Goal: Check status: Check status

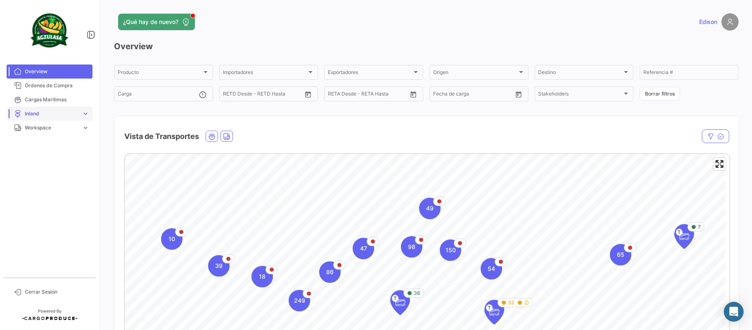
click at [86, 116] on span "expand_more" at bounding box center [85, 113] width 7 height 7
click at [45, 86] on span "Órdenes de Compra" at bounding box center [57, 85] width 64 height 7
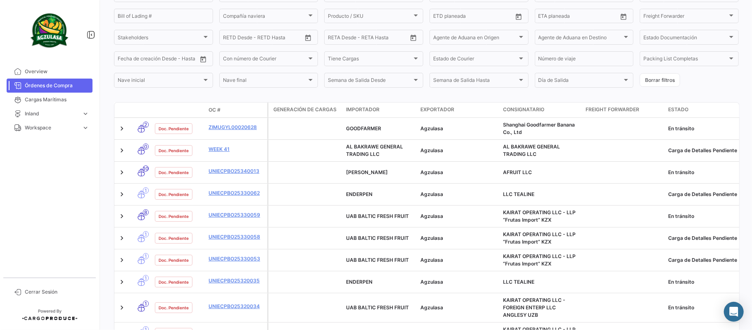
scroll to position [115, 0]
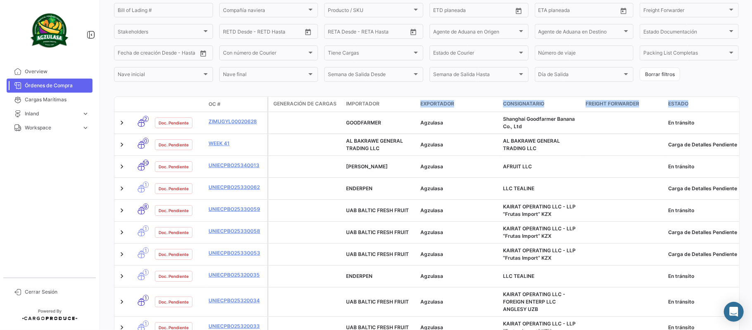
drag, startPoint x: 421, startPoint y: 108, endPoint x: 752, endPoint y: 101, distance: 330.6
click at [752, 101] on div "¿Qué hay de nuevo? [PERSON_NAME] de Compra visibility_off Filtros Exportar.xlsx…" at bounding box center [427, 165] width 652 height 330
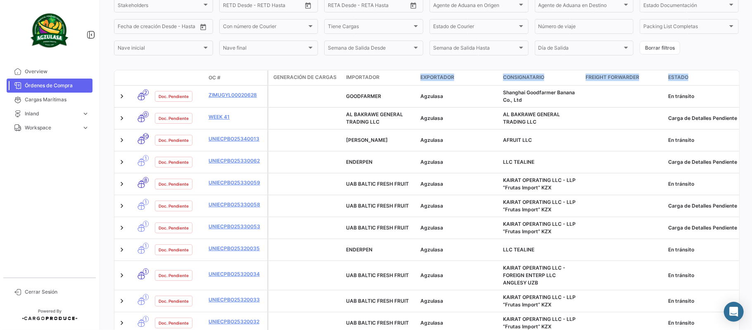
scroll to position [144, 0]
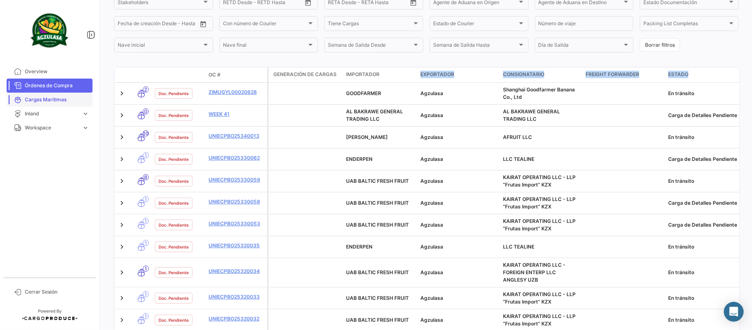
click at [61, 102] on span "Cargas Marítimas" at bounding box center [57, 99] width 64 height 7
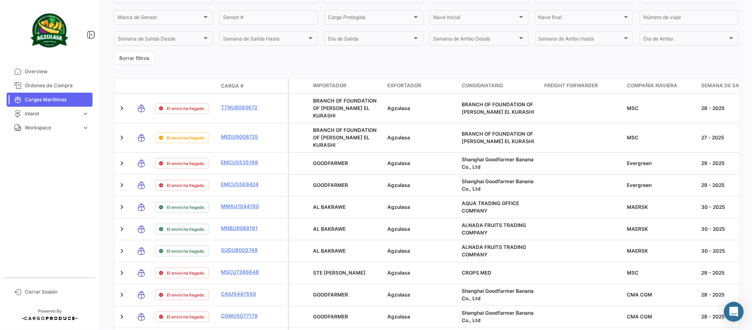
scroll to position [169, 0]
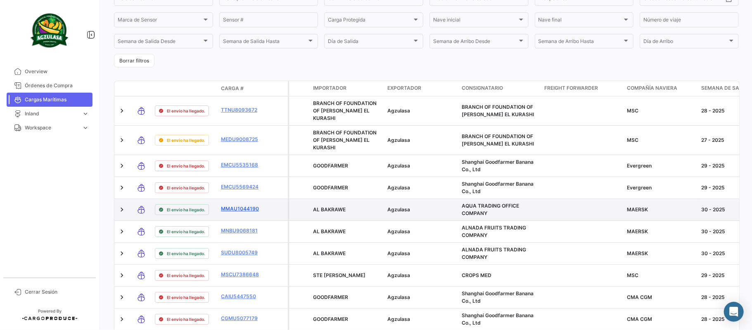
click at [247, 205] on link "MMAU1044190" at bounding box center [242, 208] width 43 height 7
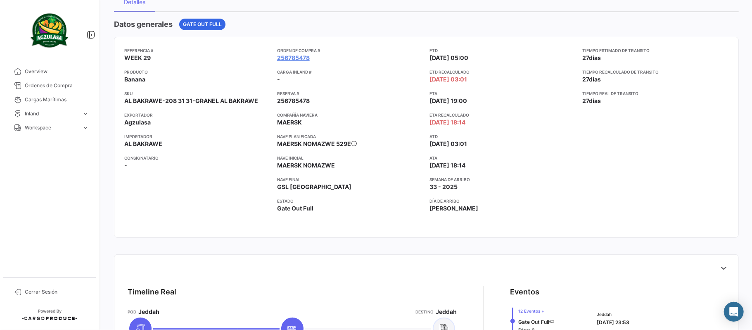
scroll to position [79, 0]
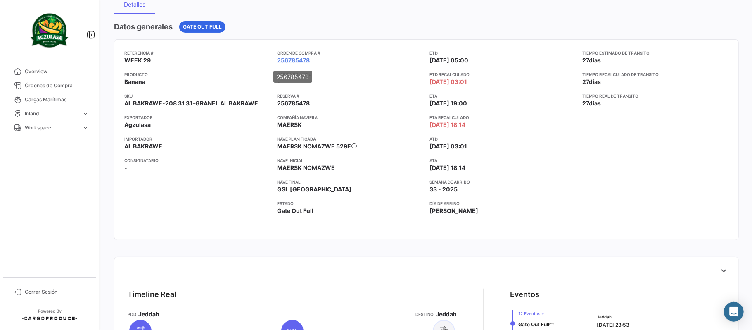
click at [290, 83] on mat-tooltip-component "256785478" at bounding box center [293, 77] width 50 height 24
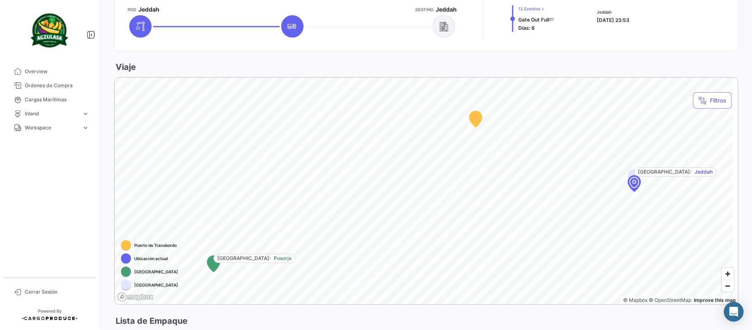
scroll to position [455, 0]
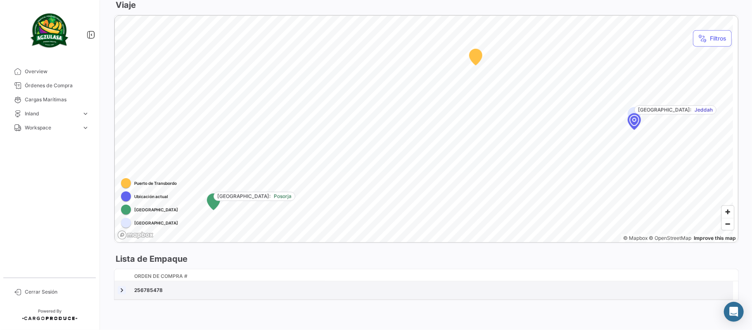
click at [122, 286] on link at bounding box center [122, 290] width 8 height 8
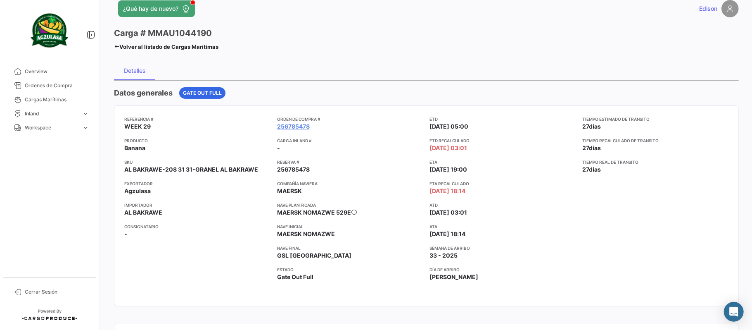
scroll to position [2, 0]
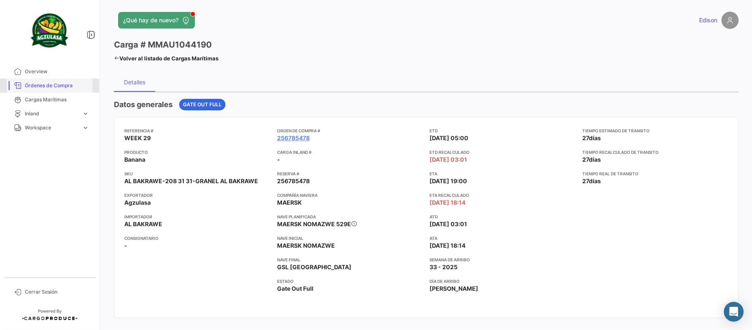
click at [46, 86] on span "Órdenes de Compra" at bounding box center [57, 85] width 64 height 7
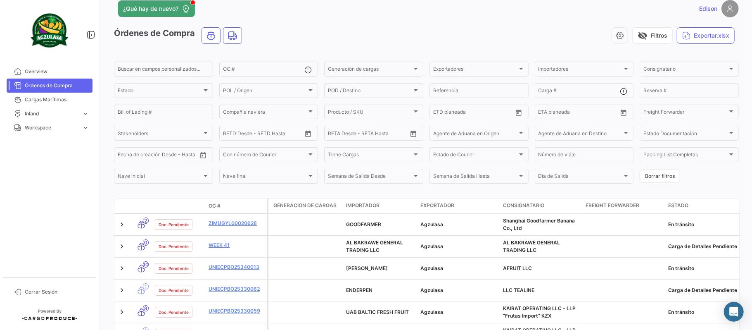
scroll to position [12, 0]
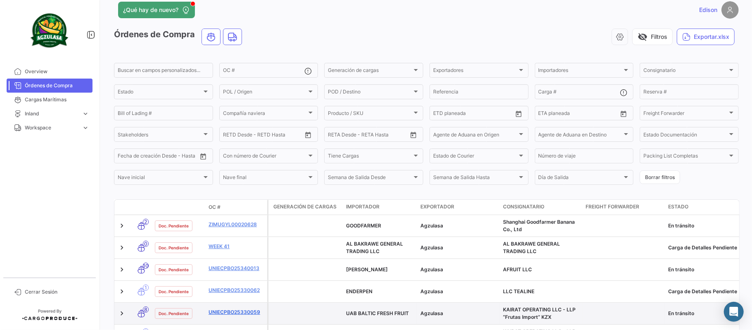
click at [233, 308] on link "UNIECPBO25330059" at bounding box center [236, 311] width 55 height 7
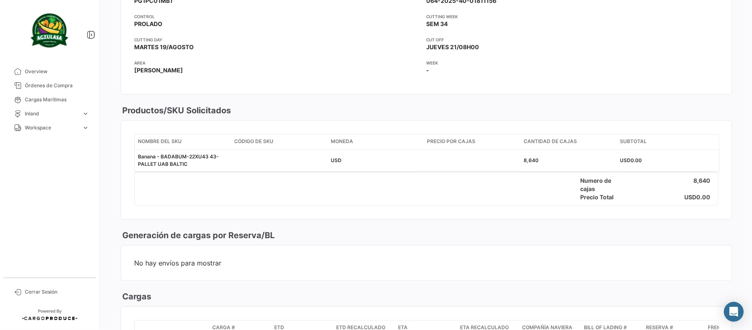
scroll to position [333, 0]
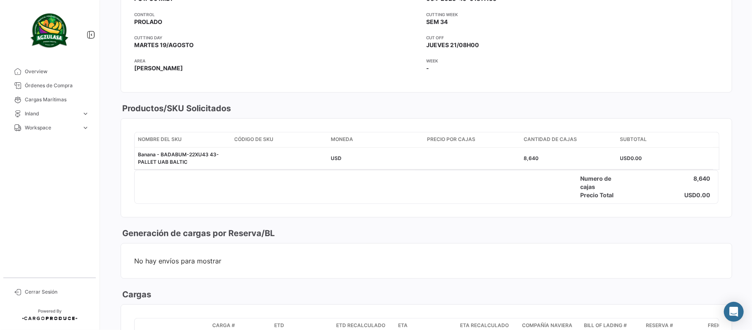
click at [640, 49] on app-card-info-label "CUT OFF JUEVES 21/08H00" at bounding box center [573, 41] width 293 height 15
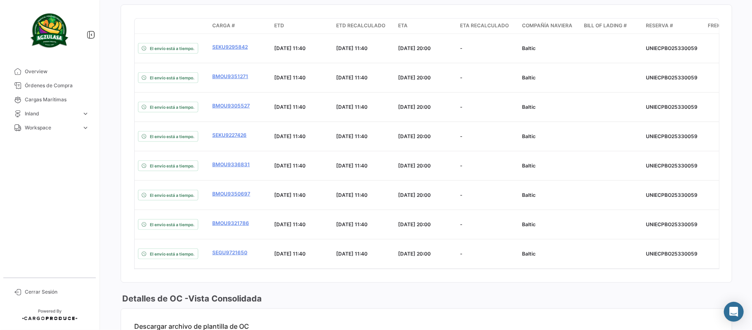
scroll to position [631, 0]
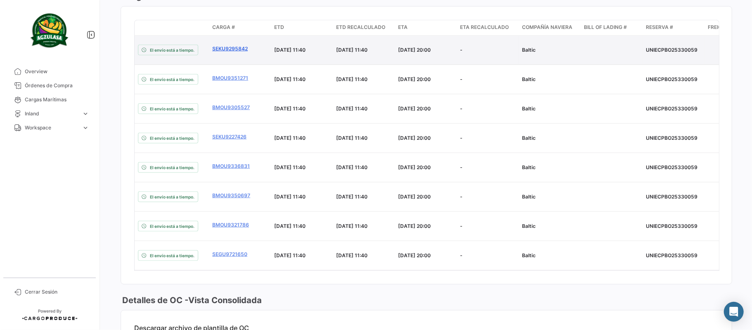
click at [236, 52] on link "SEKU9295842" at bounding box center [239, 48] width 55 height 7
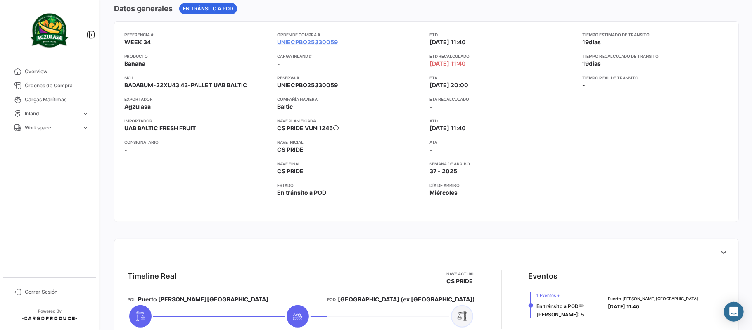
scroll to position [458, 0]
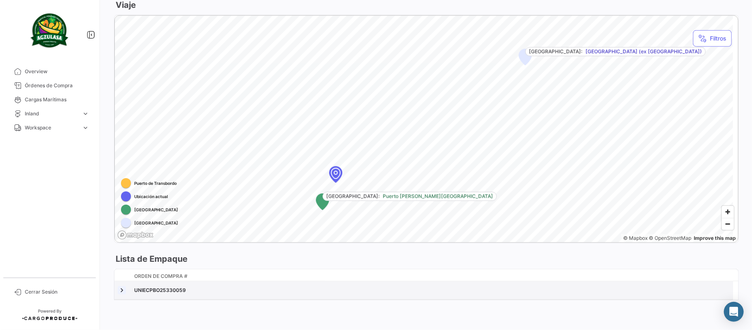
click at [119, 286] on link at bounding box center [122, 290] width 8 height 8
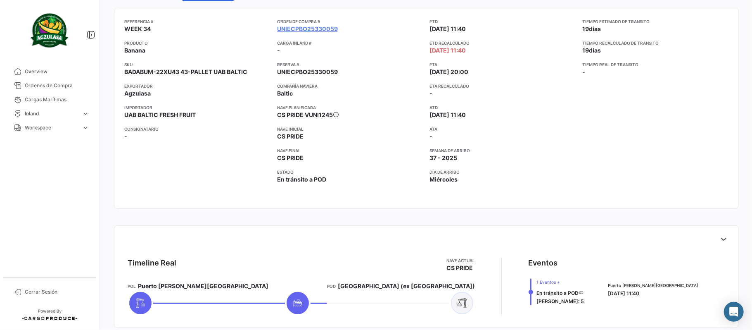
scroll to position [0, 0]
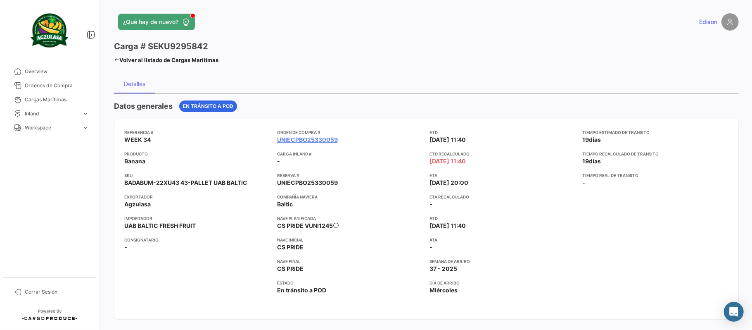
click at [120, 59] on link "Volver al listado de Cargas Marítimas" at bounding box center [166, 60] width 105 height 12
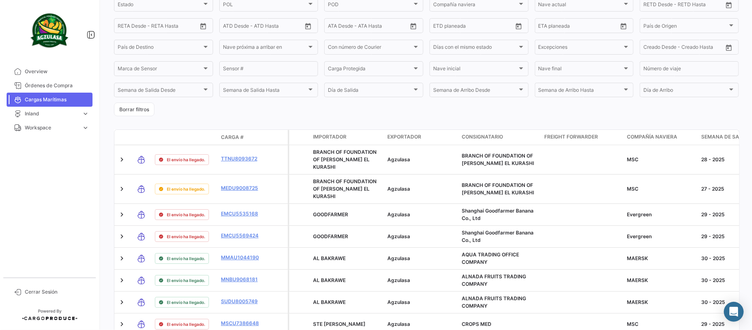
scroll to position [122, 0]
